Goal: Task Accomplishment & Management: Manage account settings

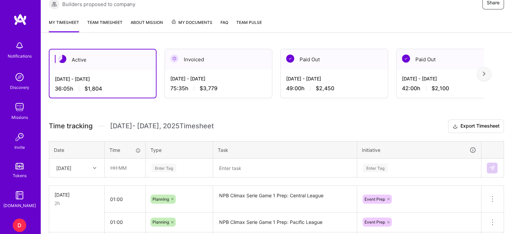
scroll to position [116, 0]
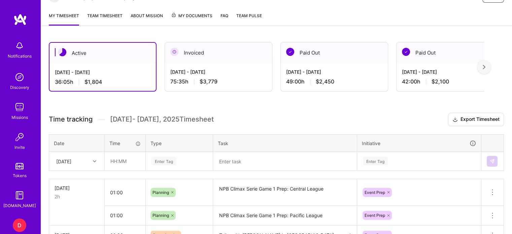
click at [19, 224] on div "D" at bounding box center [19, 224] width 13 height 13
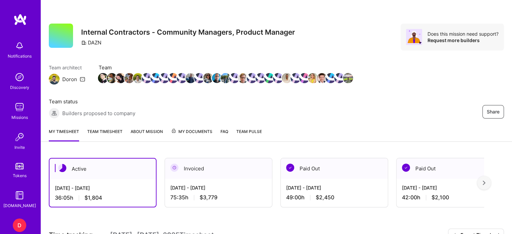
scroll to position [34, 0]
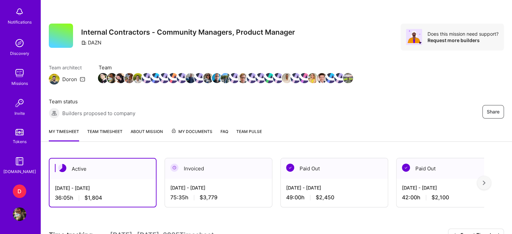
click at [17, 216] on img at bounding box center [19, 213] width 13 height 13
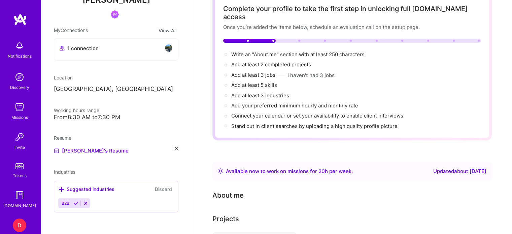
scroll to position [48, 0]
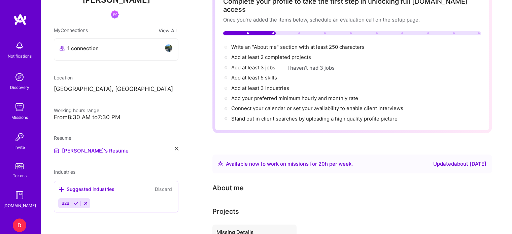
click at [18, 219] on div "D" at bounding box center [19, 224] width 13 height 13
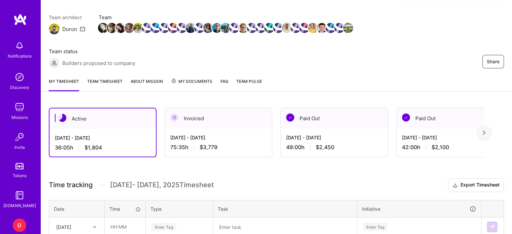
scroll to position [50, 0]
click at [109, 86] on link "Team timesheet" at bounding box center [104, 84] width 35 height 13
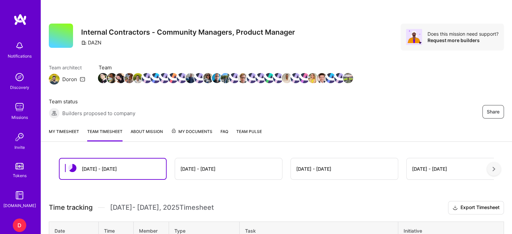
click at [66, 134] on link "My timesheet" at bounding box center [64, 134] width 30 height 13
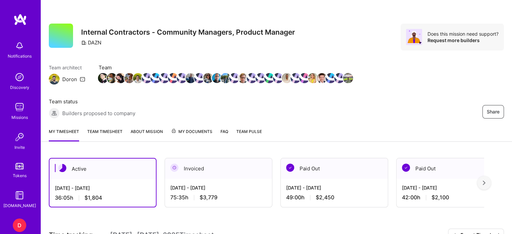
click at [188, 130] on span "My Documents" at bounding box center [191, 131] width 41 height 7
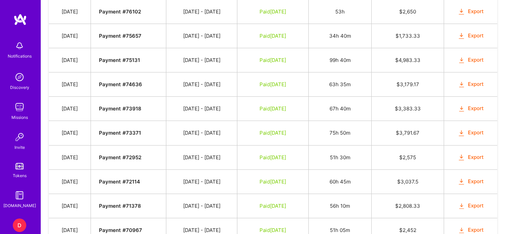
scroll to position [615, 0]
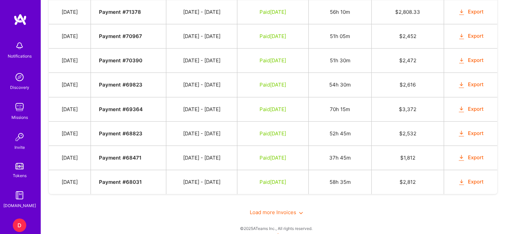
click at [296, 209] on span "Load more Invoices" at bounding box center [276, 212] width 53 height 6
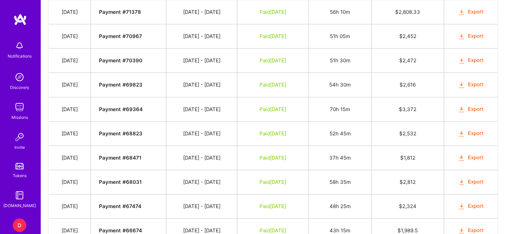
click at [288, 204] on td "Paid Dec 16, 2024" at bounding box center [272, 206] width 71 height 24
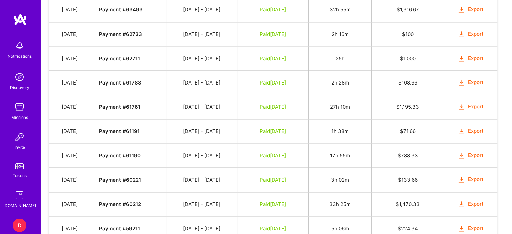
scroll to position [1095, 0]
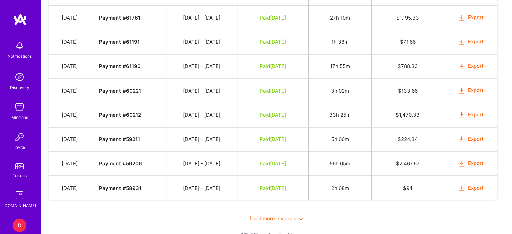
click at [272, 215] on span "Load more Invoices" at bounding box center [276, 218] width 53 height 6
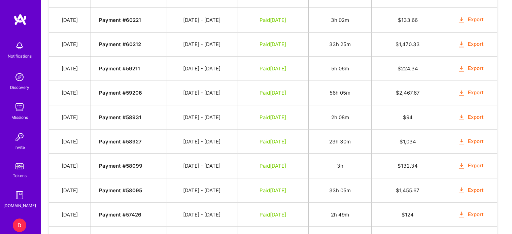
scroll to position [1173, 0]
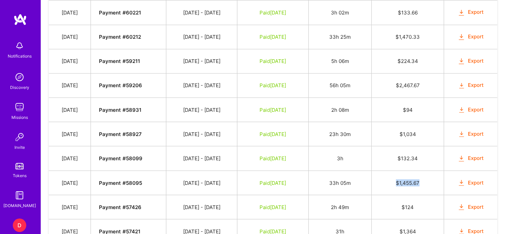
drag, startPoint x: 432, startPoint y: 169, endPoint x: 398, endPoint y: 168, distance: 33.7
click at [398, 170] on td "$ 1,455.67" at bounding box center [407, 182] width 72 height 24
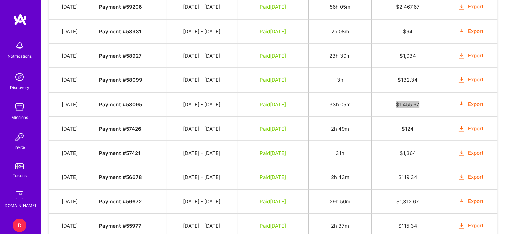
scroll to position [1250, 0]
